Goal: Task Accomplishment & Management: Manage account settings

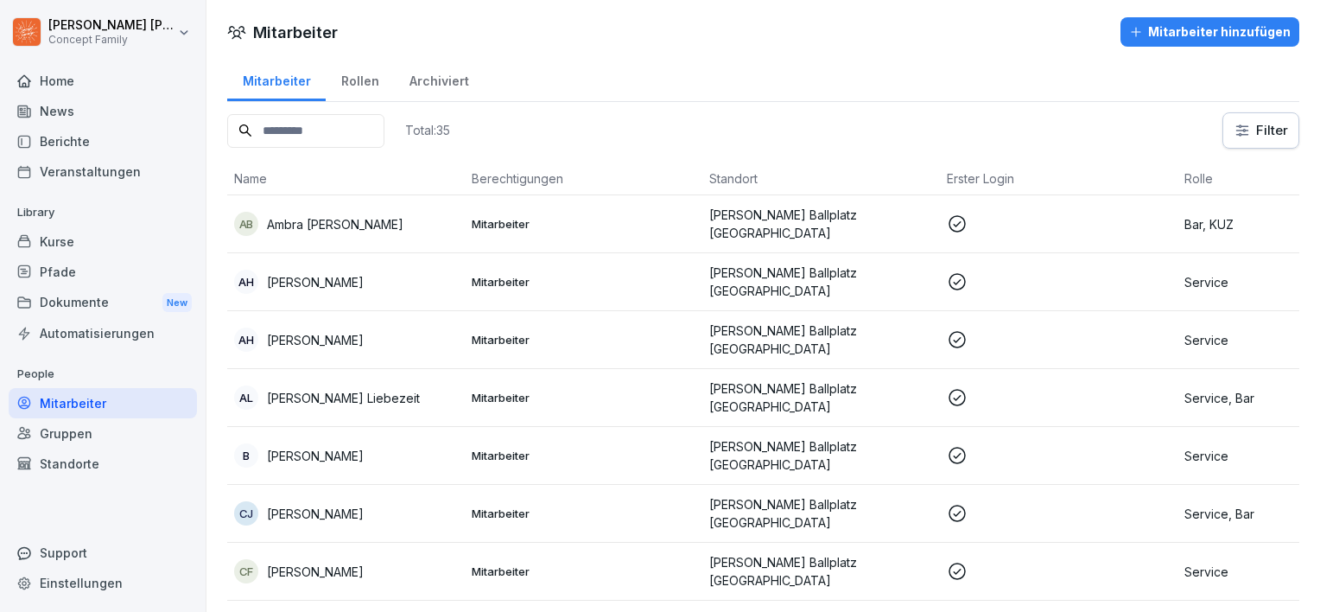
click at [93, 86] on div "Home" at bounding box center [103, 81] width 188 height 30
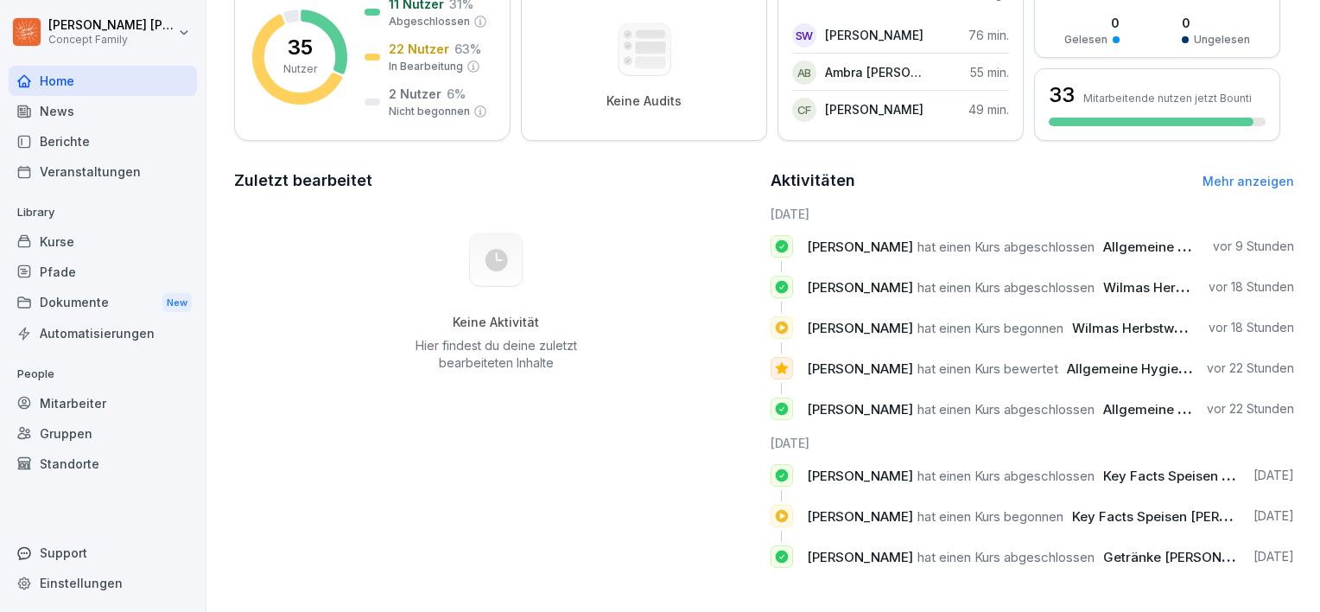
scroll to position [297, 0]
click at [87, 92] on div "Home" at bounding box center [103, 81] width 188 height 30
click at [91, 145] on div "Berichte" at bounding box center [103, 141] width 188 height 30
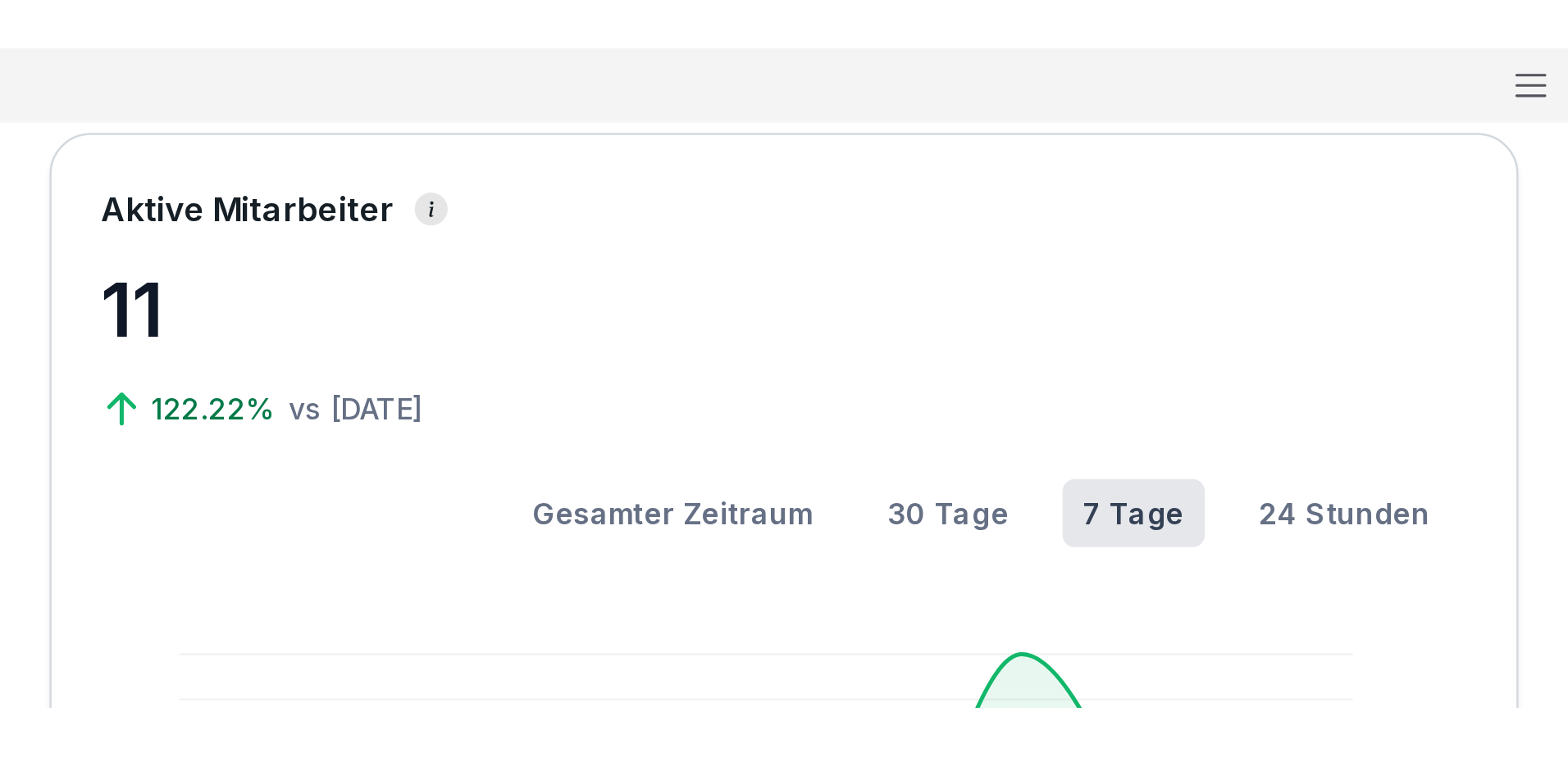
scroll to position [101, 0]
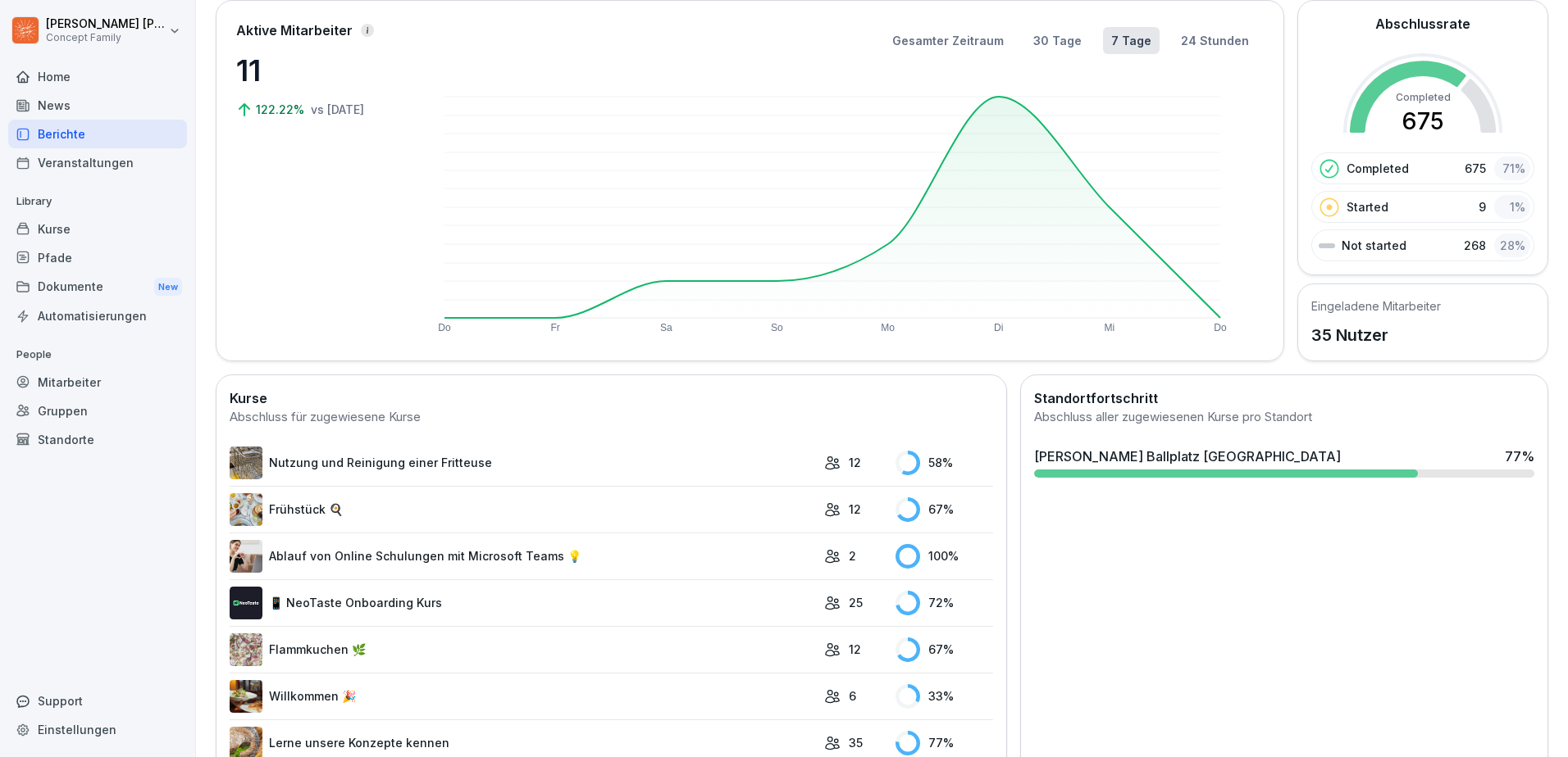
click at [84, 363] on p "People" at bounding box center [98, 355] width 178 height 27
click at [85, 385] on div "Mitarbeiter" at bounding box center [98, 382] width 178 height 28
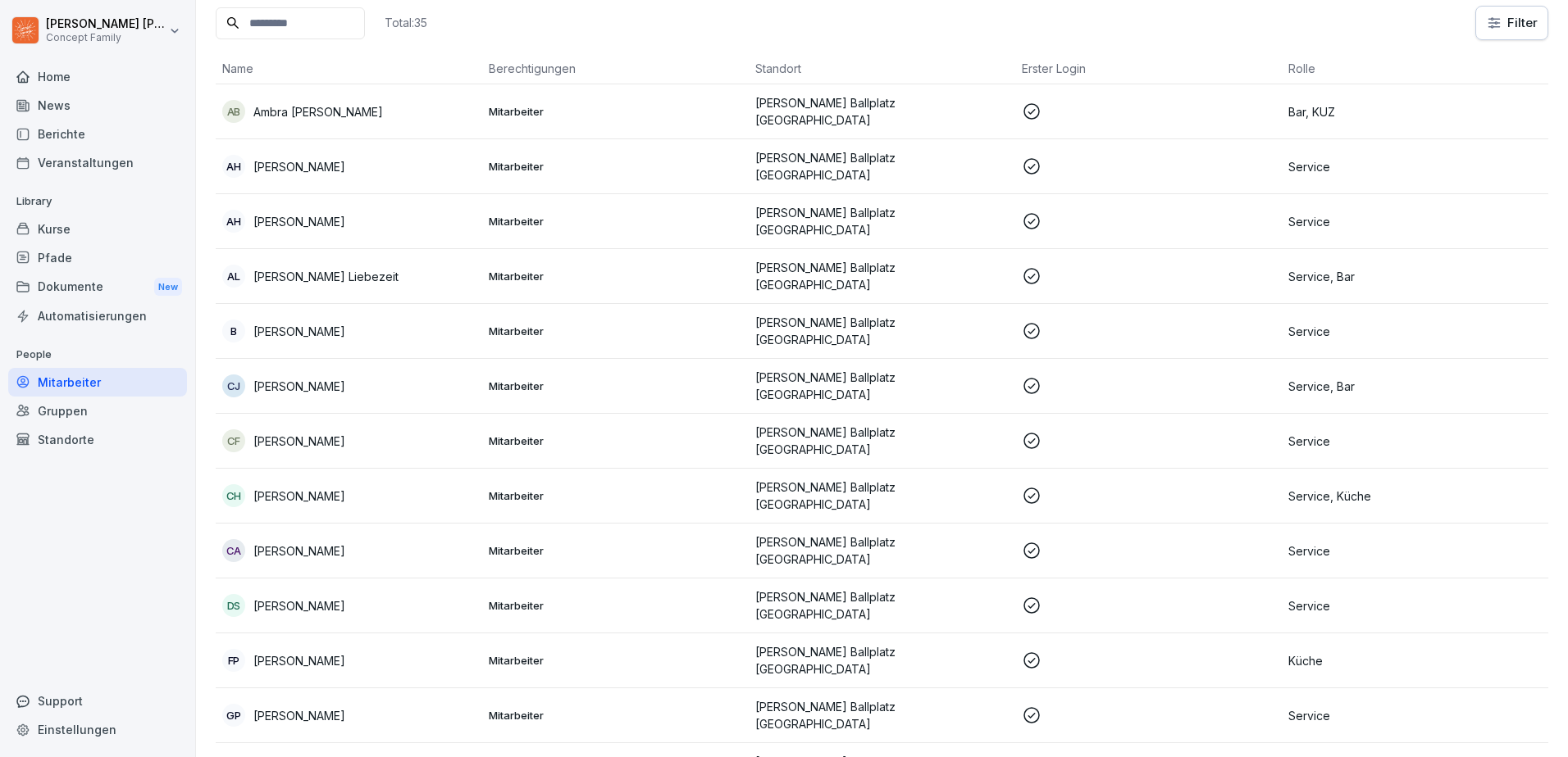
scroll to position [16, 0]
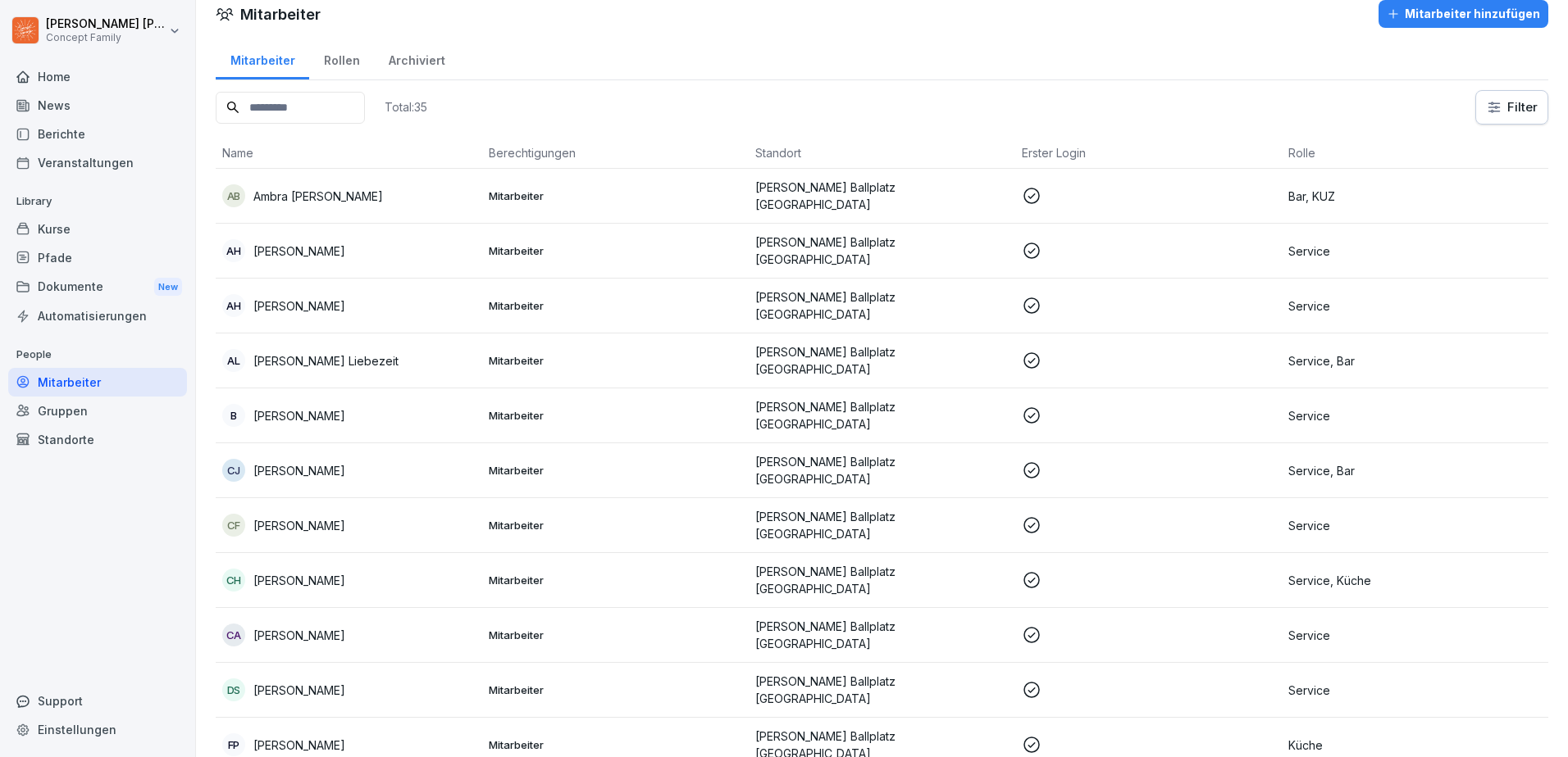
click at [79, 138] on div "Berichte" at bounding box center [98, 134] width 178 height 28
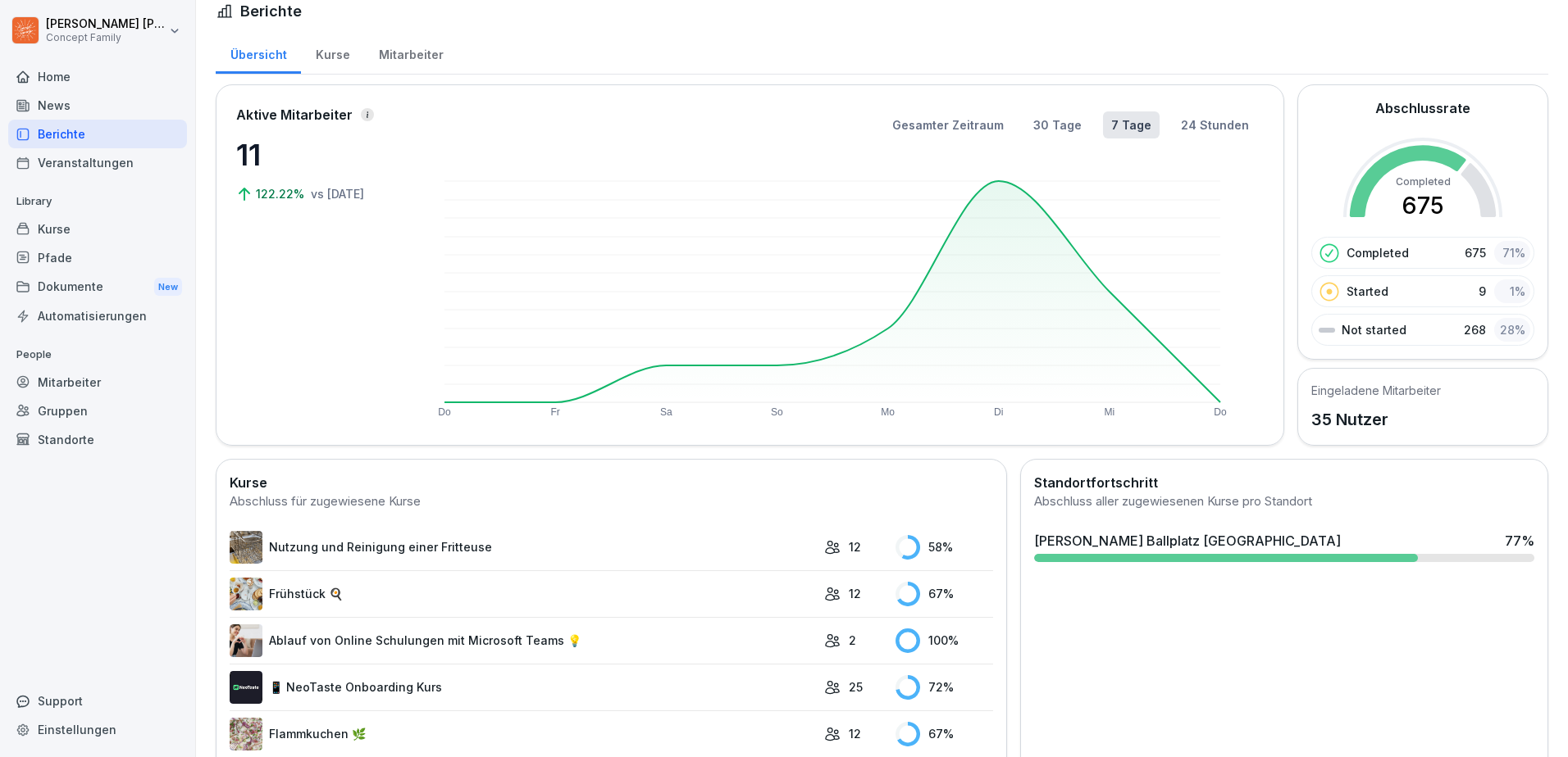
click at [414, 57] on div "Mitarbeiter" at bounding box center [411, 53] width 93 height 42
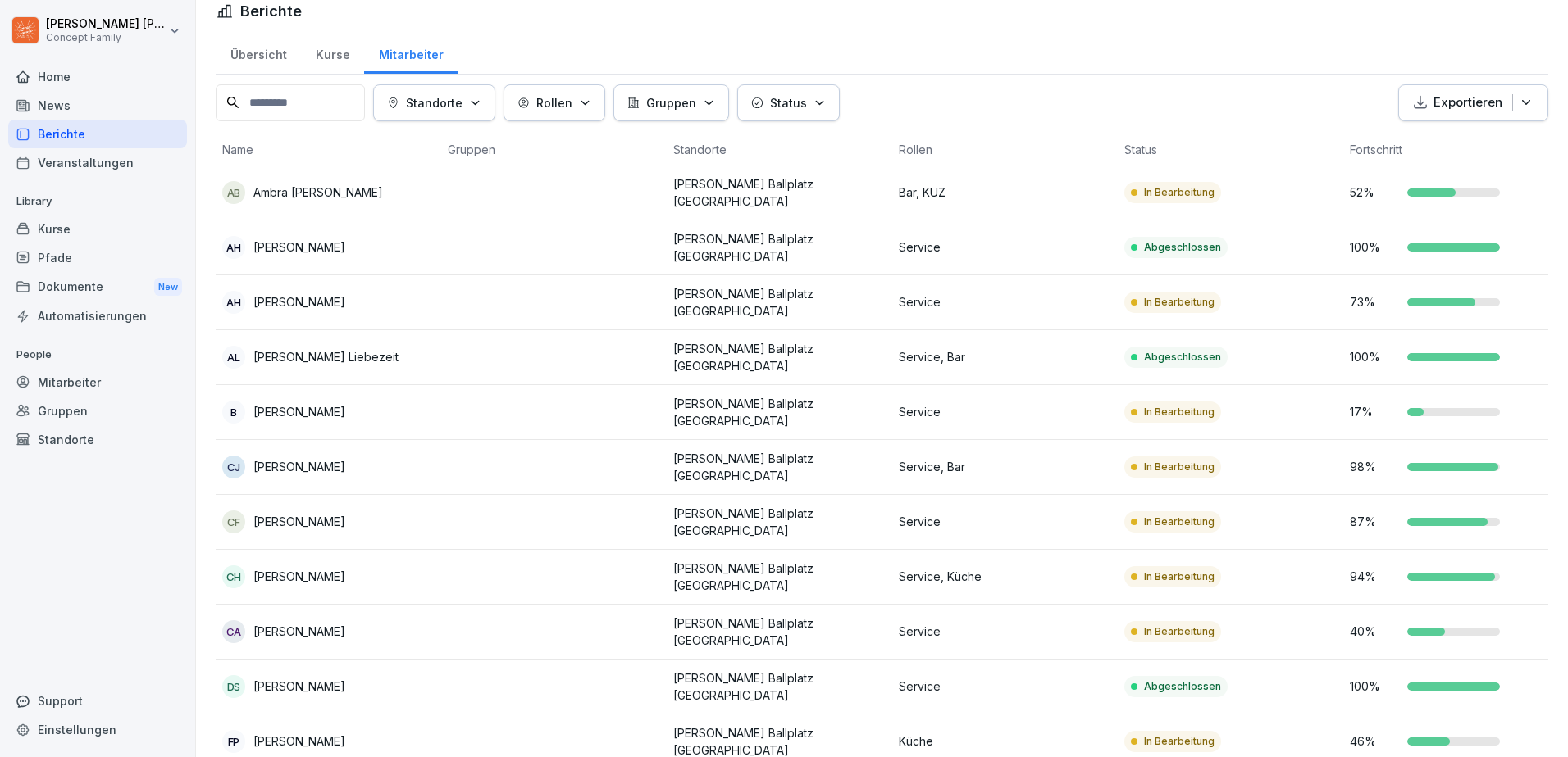
scroll to position [99, 0]
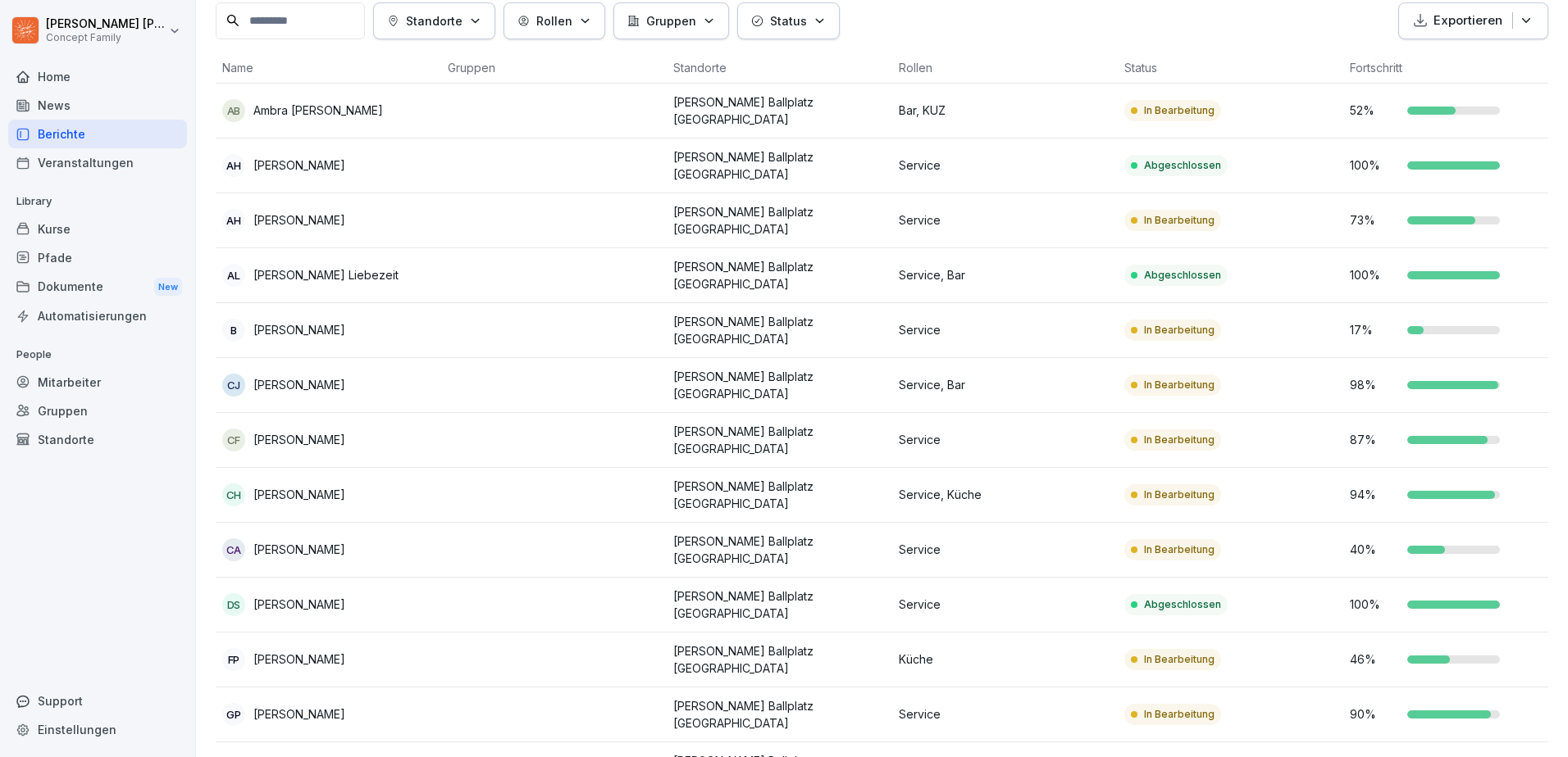
click at [573, 328] on td at bounding box center [554, 331] width 226 height 55
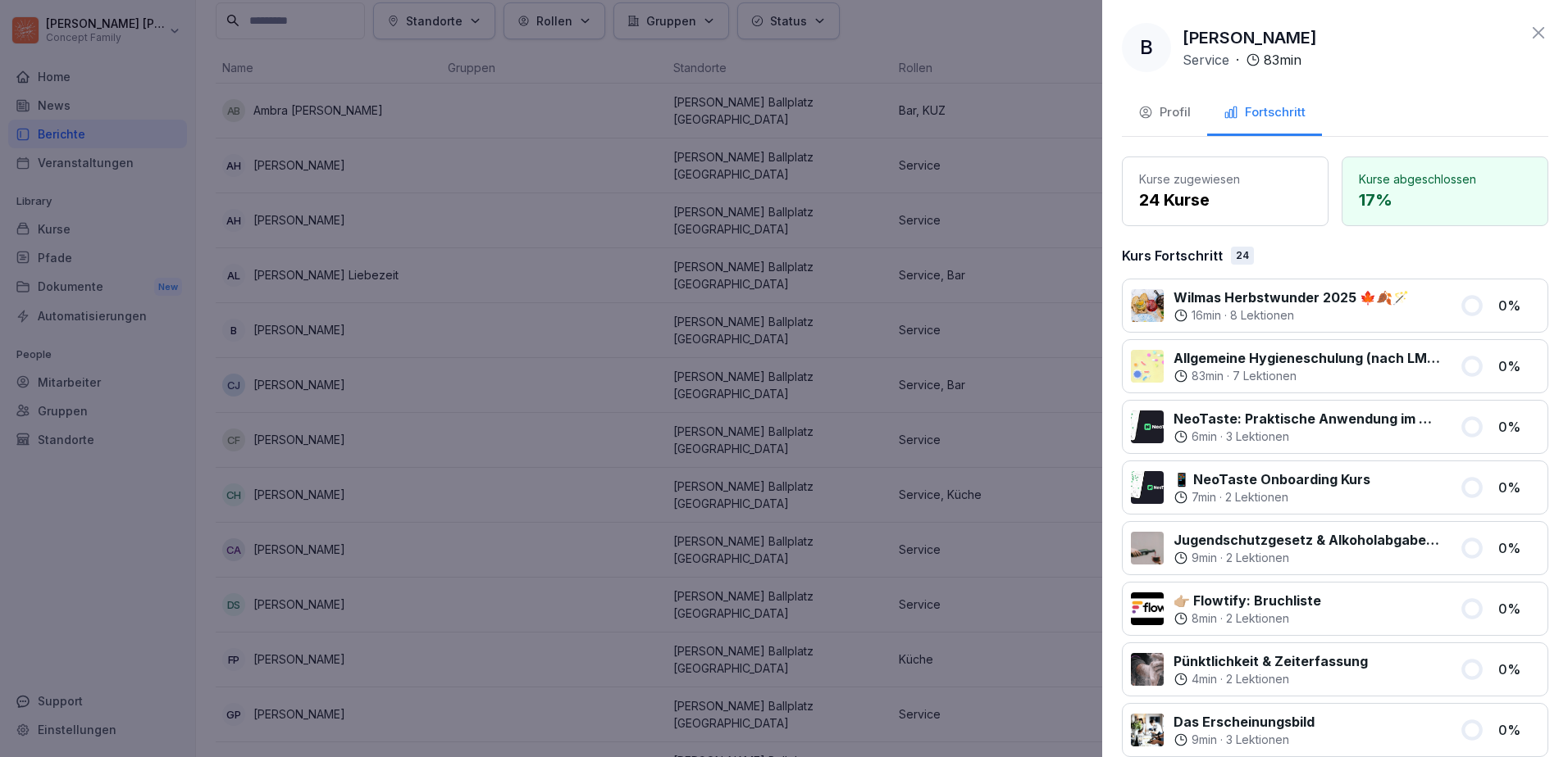
click at [1149, 111] on icon "button" at bounding box center [1146, 113] width 15 height 15
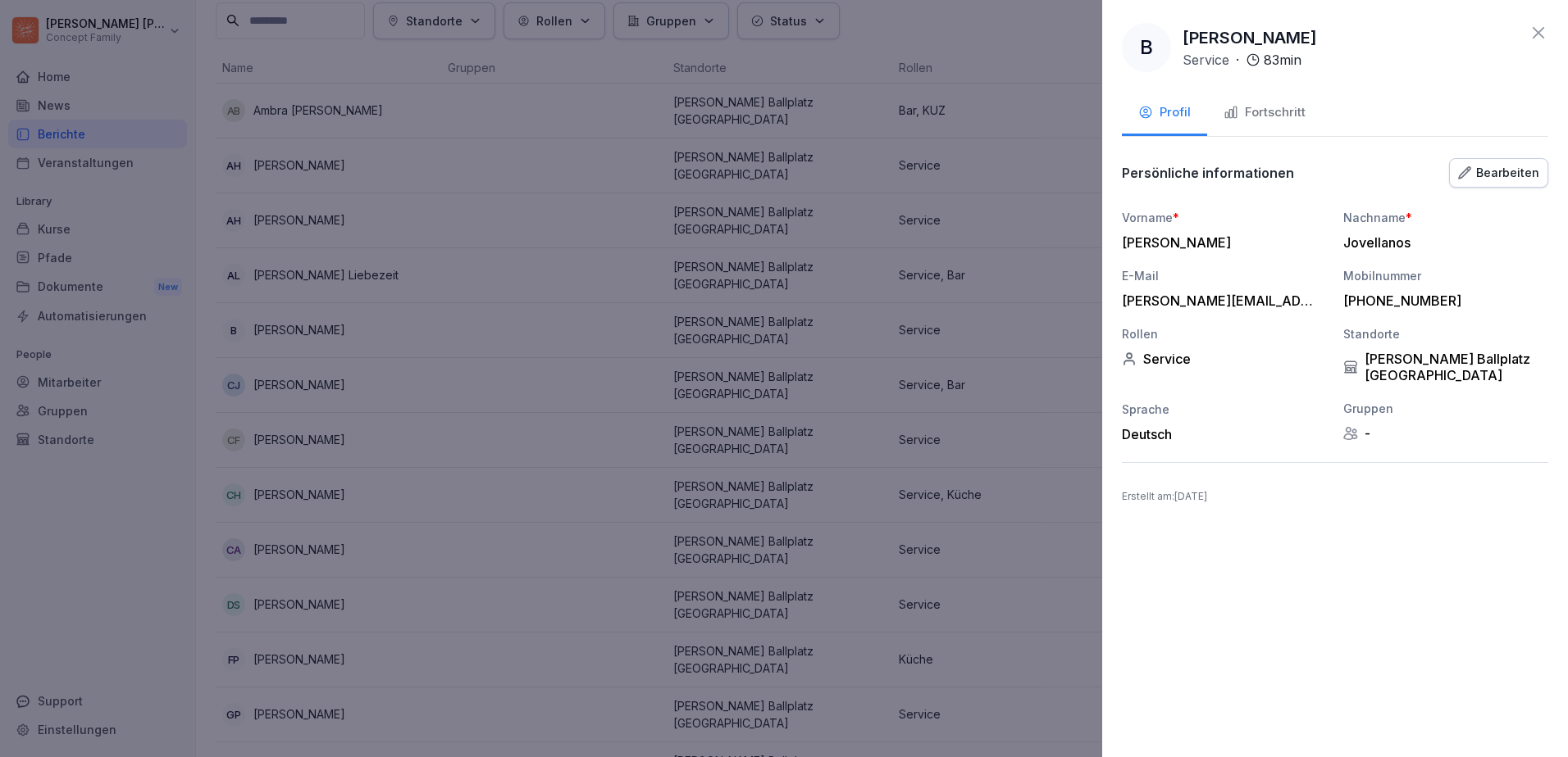
click at [1252, 176] on div "Bearbeiten" at bounding box center [1499, 173] width 82 height 18
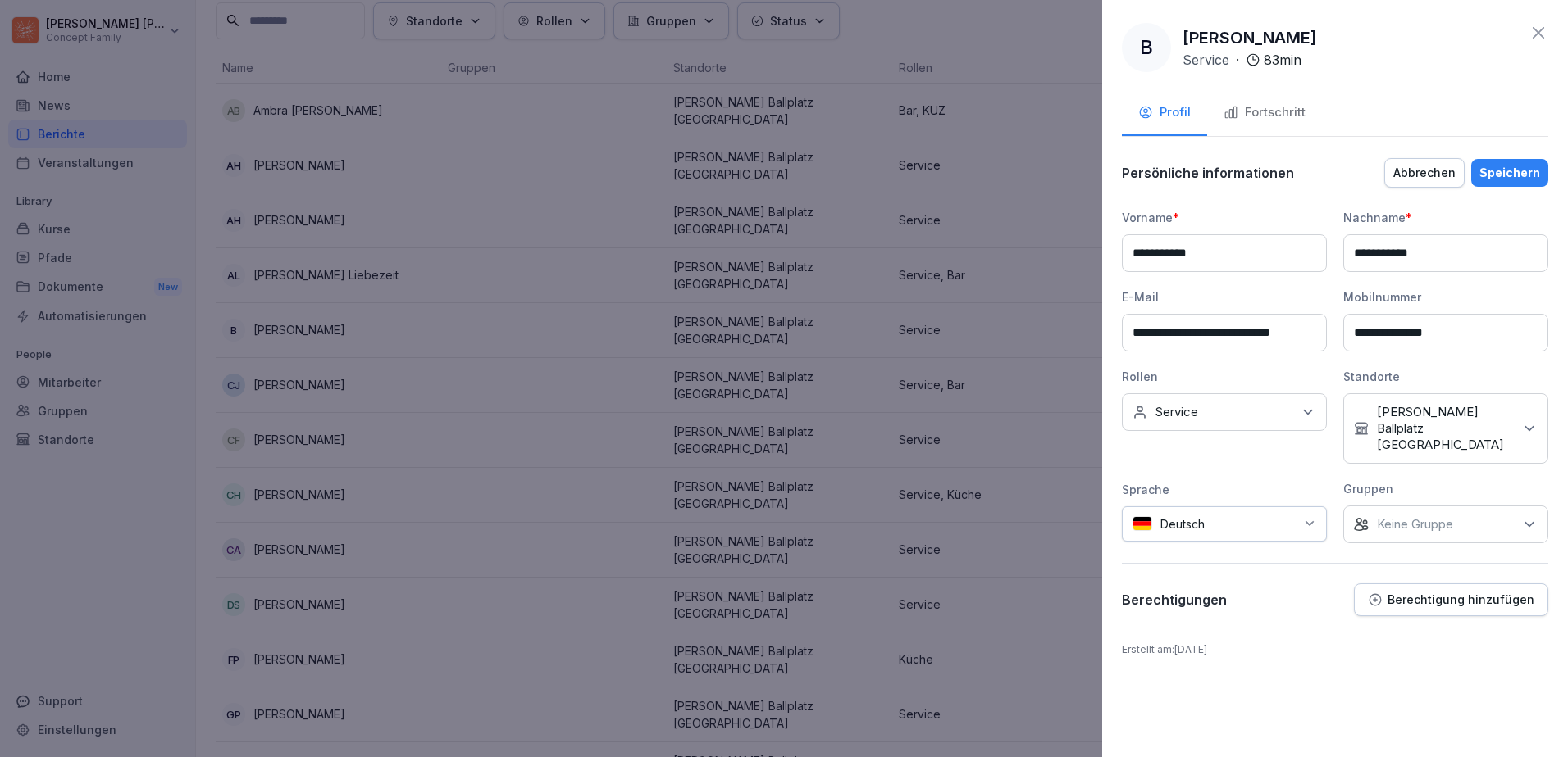
click at [1252, 413] on p "[PERSON_NAME] Ballplatz [GEOGRAPHIC_DATA]" at bounding box center [1445, 429] width 136 height 49
click at [1252, 508] on button "[PERSON_NAME] Ballplatz [GEOGRAPHIC_DATA]" at bounding box center [1361, 511] width 14 height 15
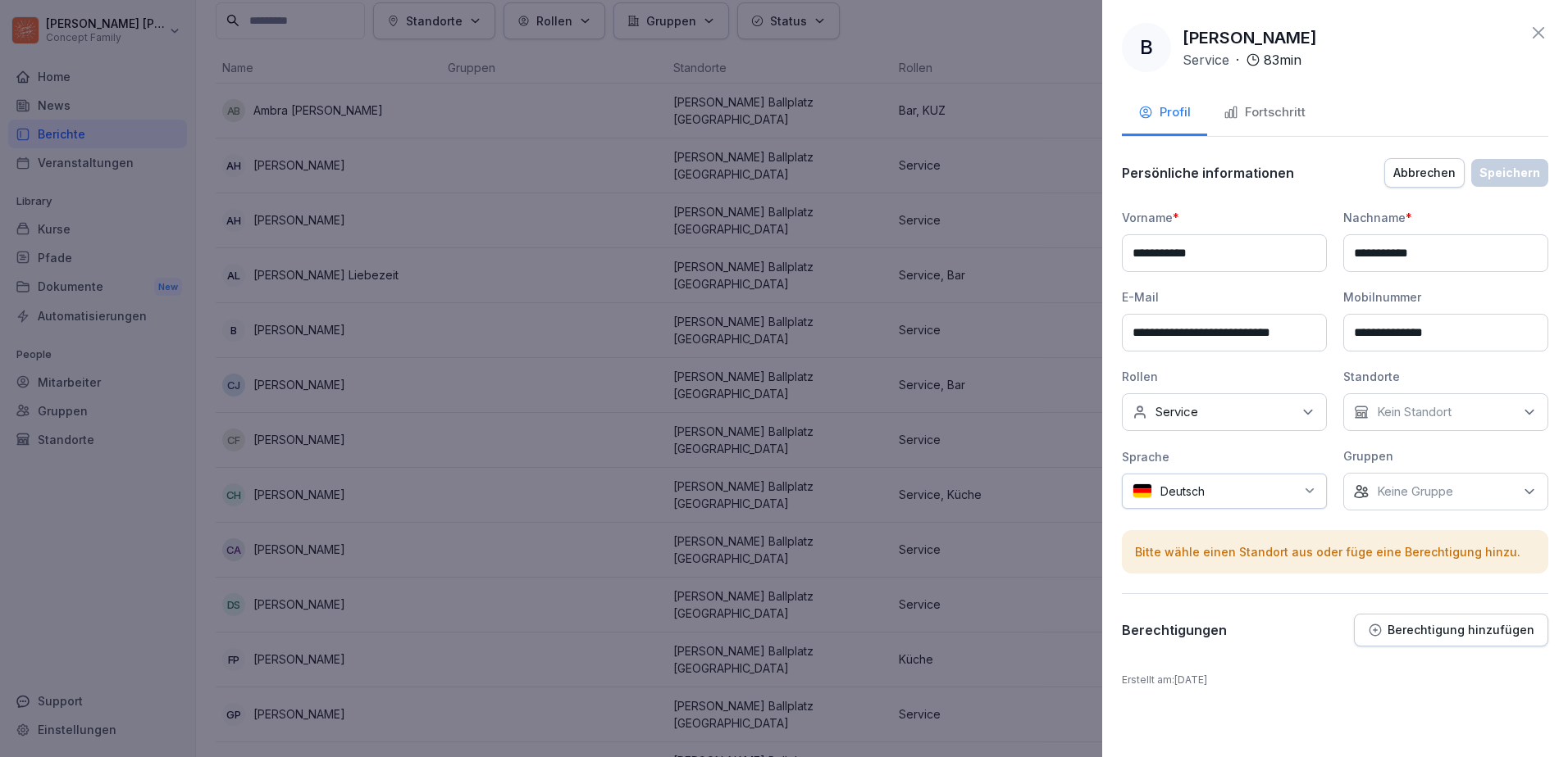
click at [1252, 111] on div "Profil Fortschritt" at bounding box center [1335, 115] width 426 height 46
click at [1252, 31] on icon at bounding box center [1538, 32] width 20 height 20
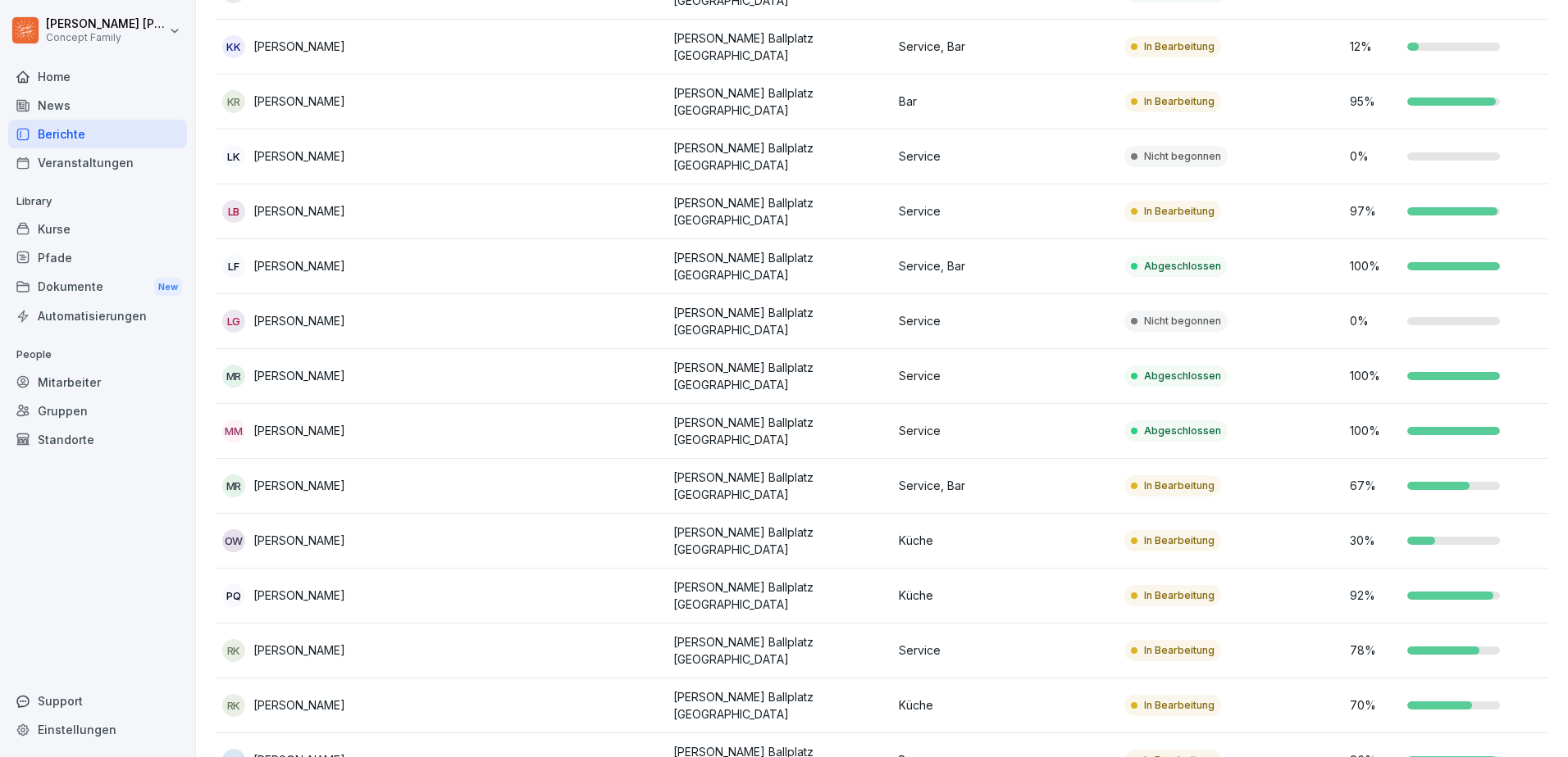
scroll to position [1000, 0]
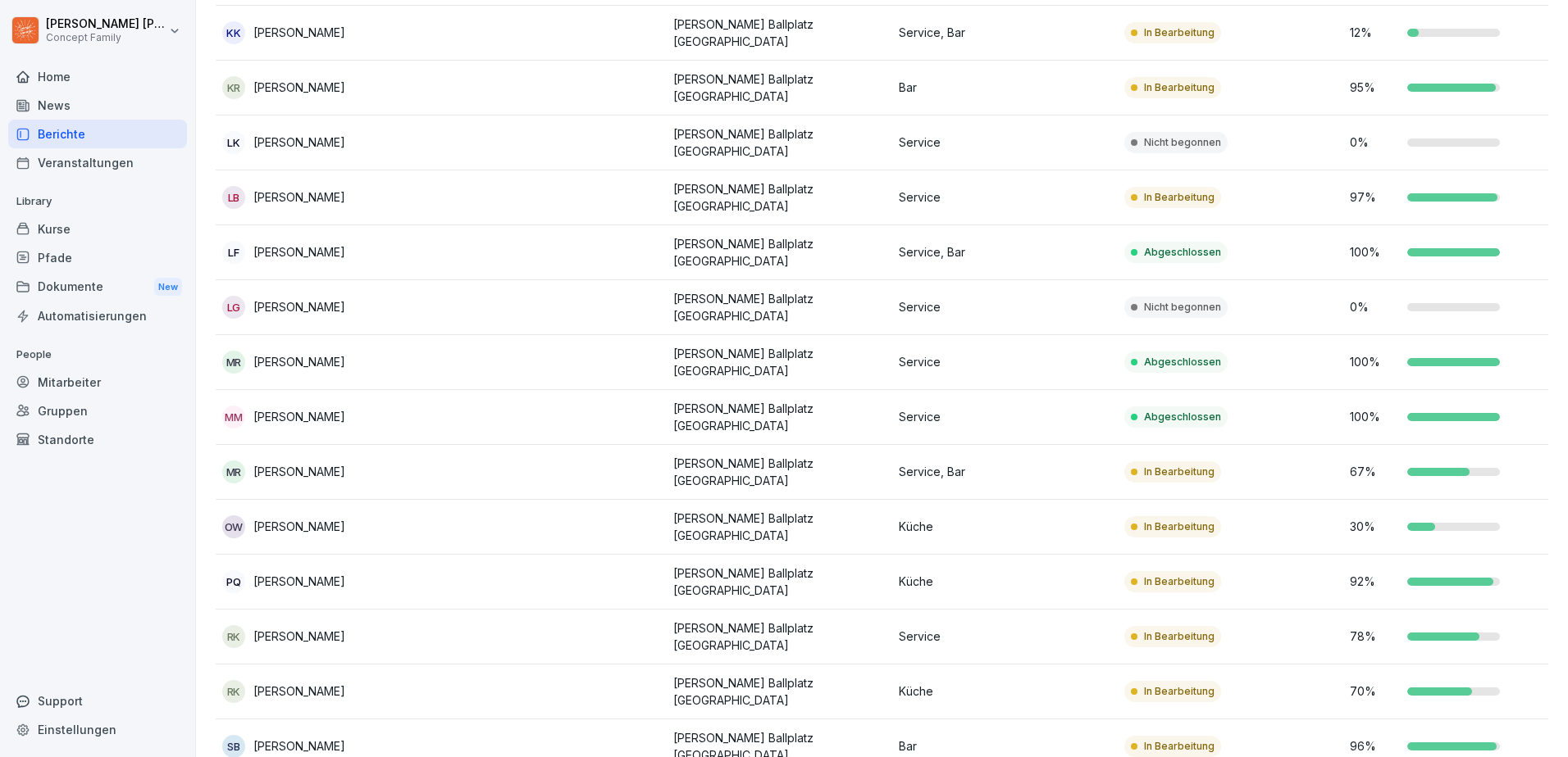
click at [834, 454] on p "[PERSON_NAME] Ballplatz [GEOGRAPHIC_DATA]" at bounding box center [779, 471] width 213 height 34
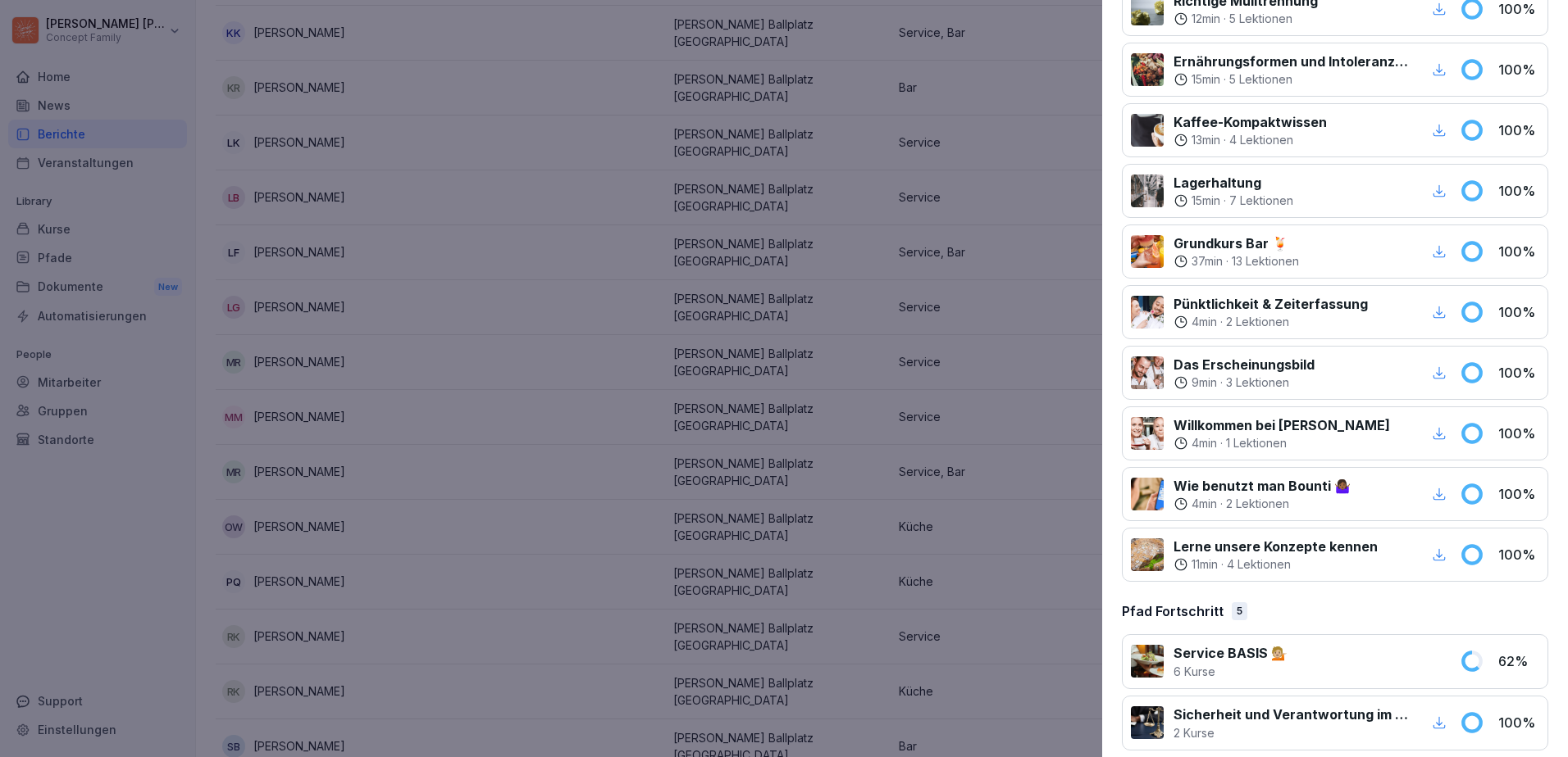
scroll to position [1589, 0]
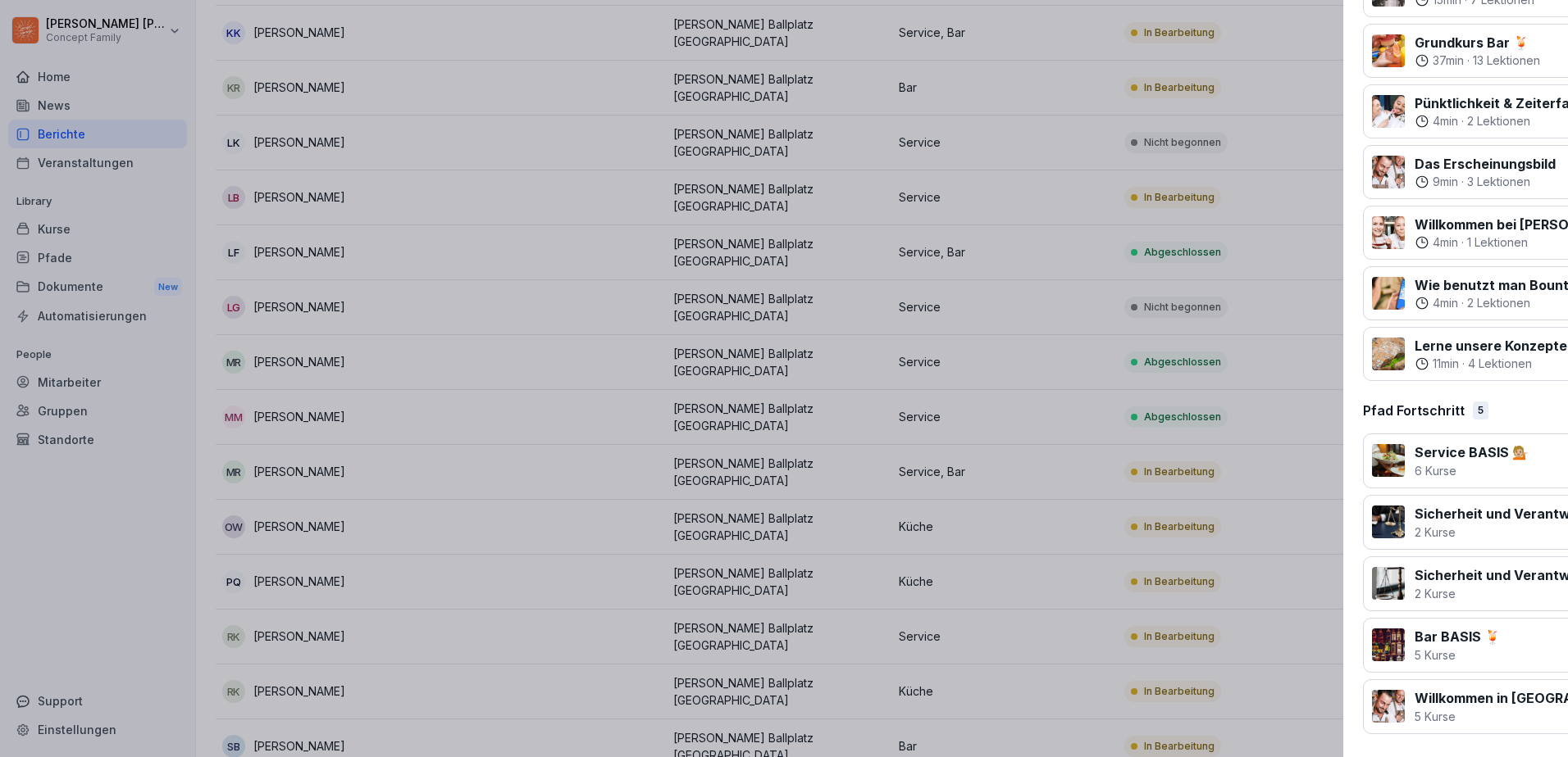
click at [142, 580] on div at bounding box center [784, 378] width 1568 height 757
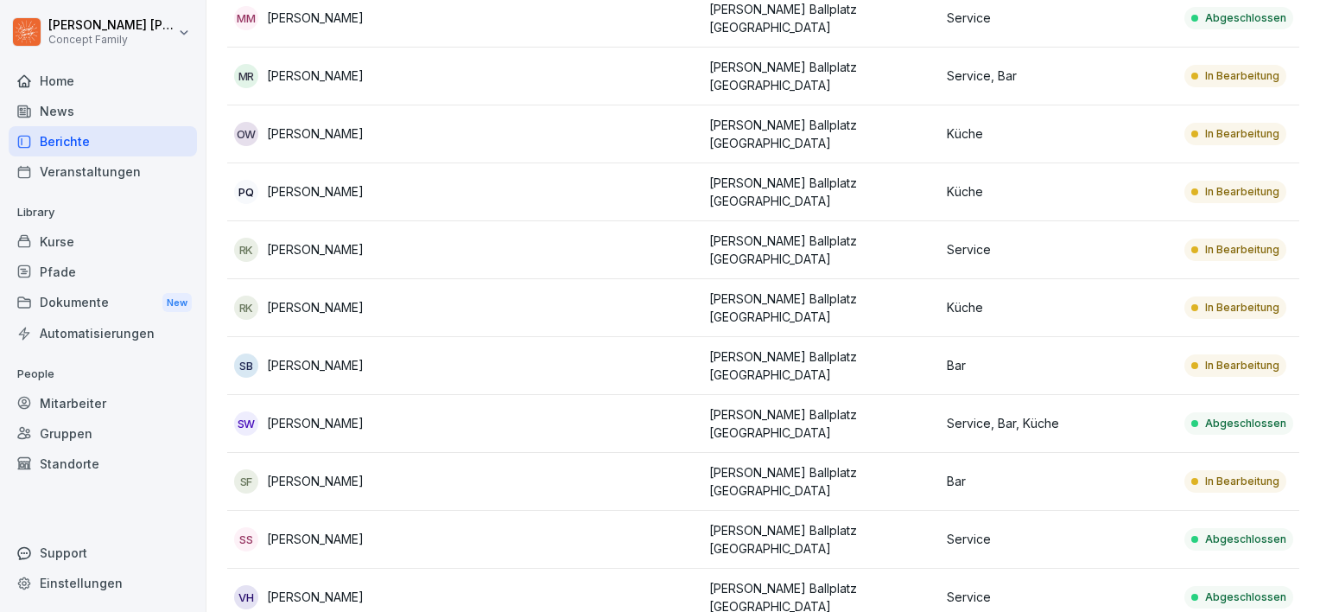
scroll to position [1556, 0]
